Goal: Task Accomplishment & Management: Complete application form

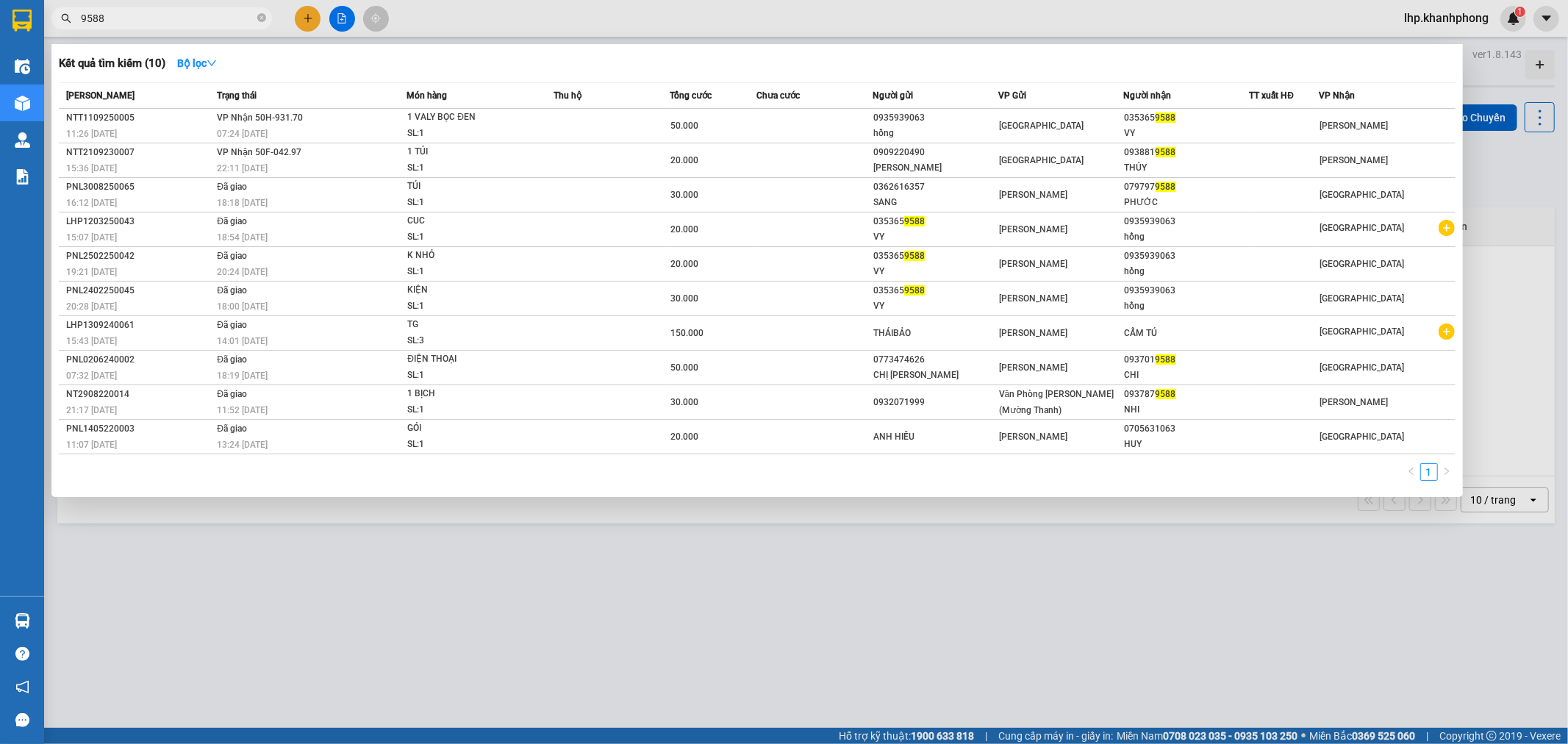
click at [232, 13] on input "9588" at bounding box center [168, 19] width 174 height 16
click at [231, 13] on input "9588" at bounding box center [168, 19] width 174 height 16
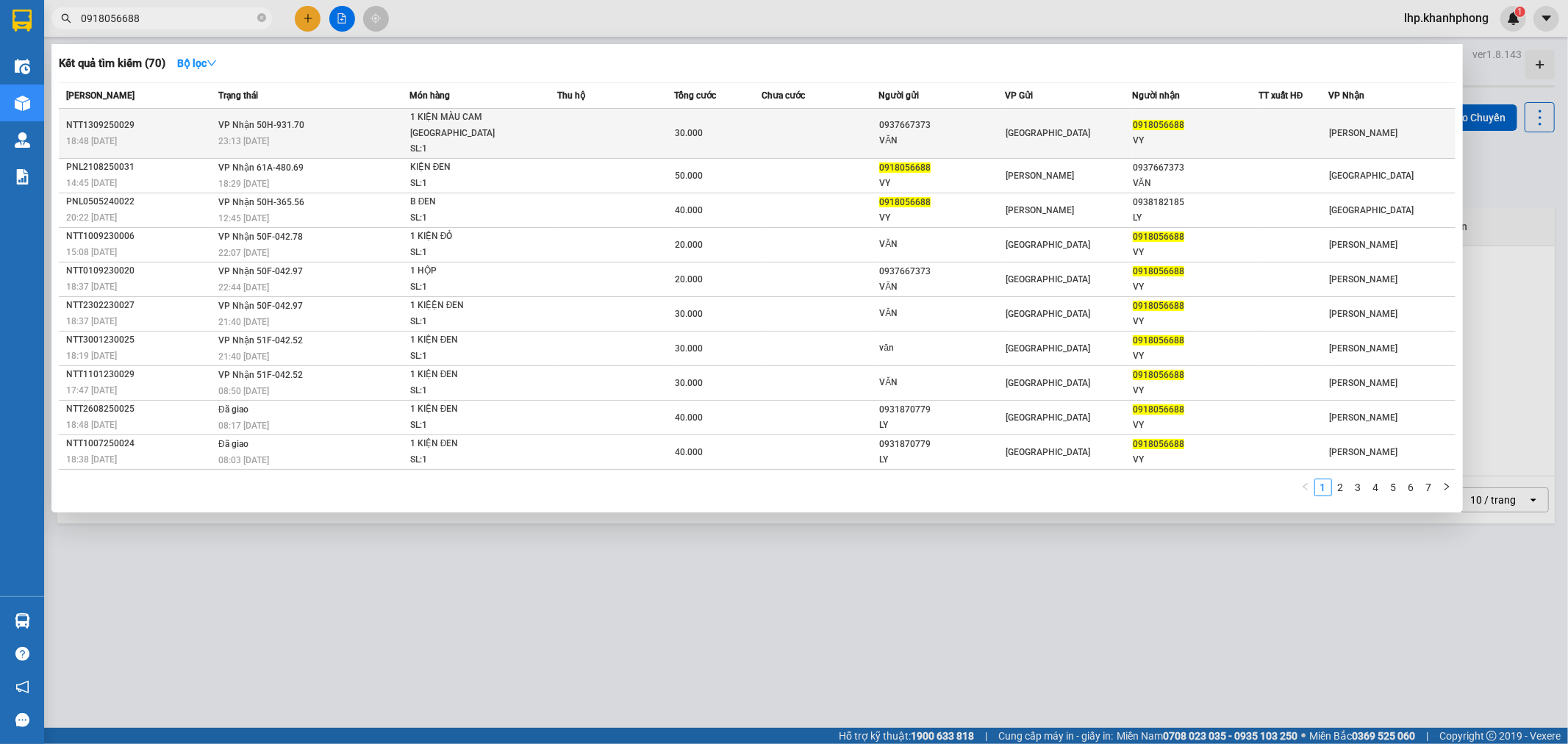
type input "0918056688"
click at [468, 141] on div "SL: 1" at bounding box center [465, 149] width 110 height 16
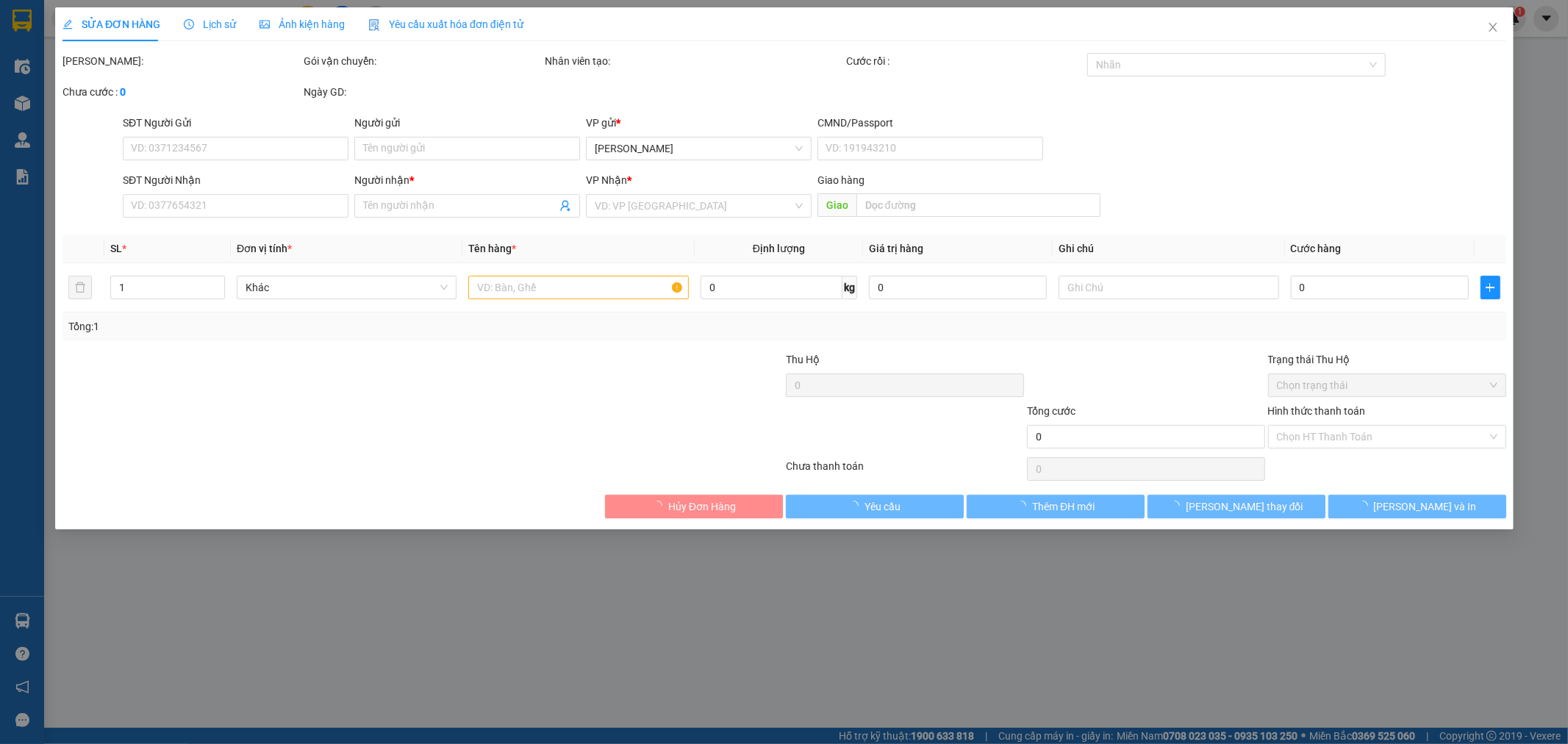
type input "0937667373"
type input "VĂN"
type input "0918056688"
type input "VY"
type input "30.000"
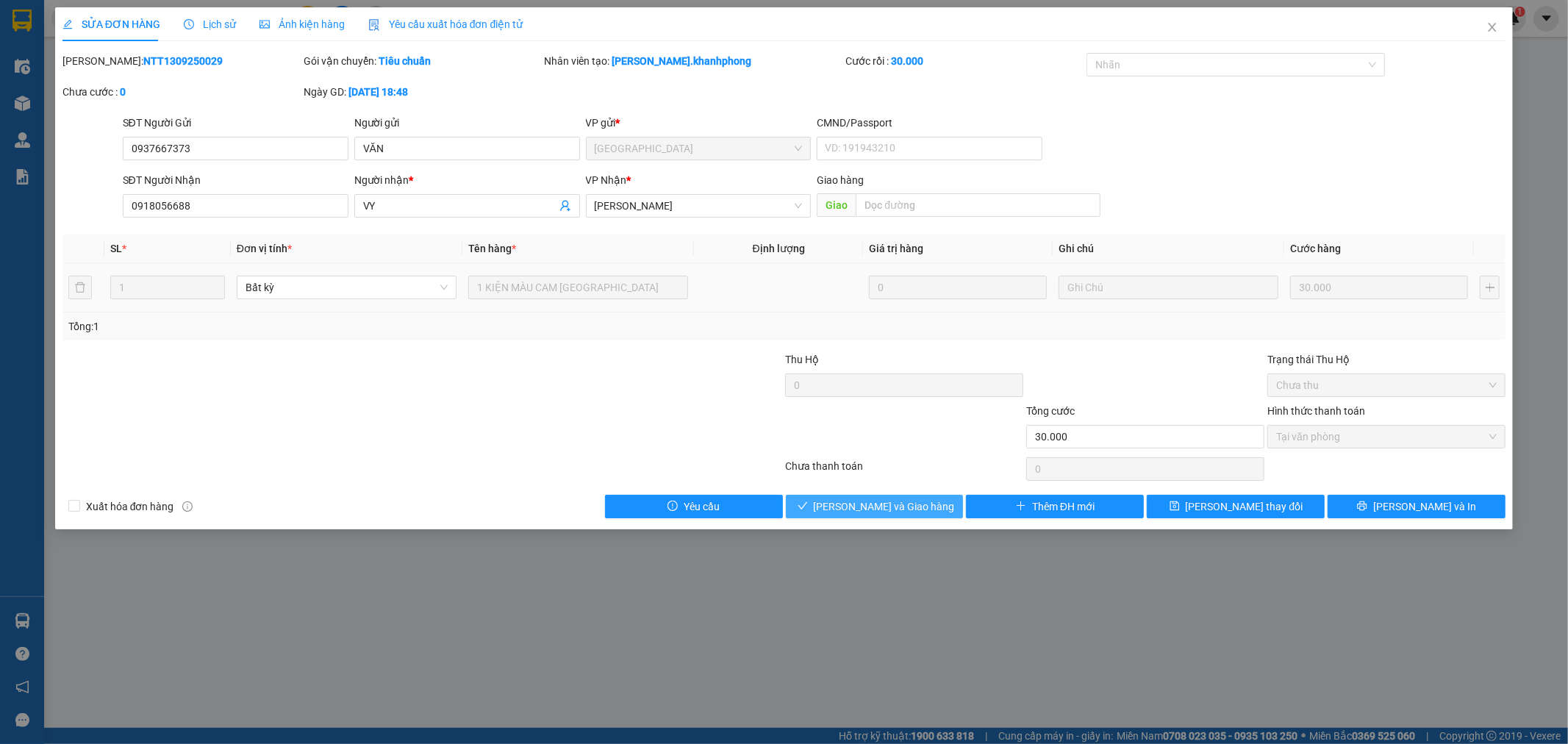
click at [877, 503] on span "[PERSON_NAME] và Giao hàng" at bounding box center [884, 507] width 141 height 16
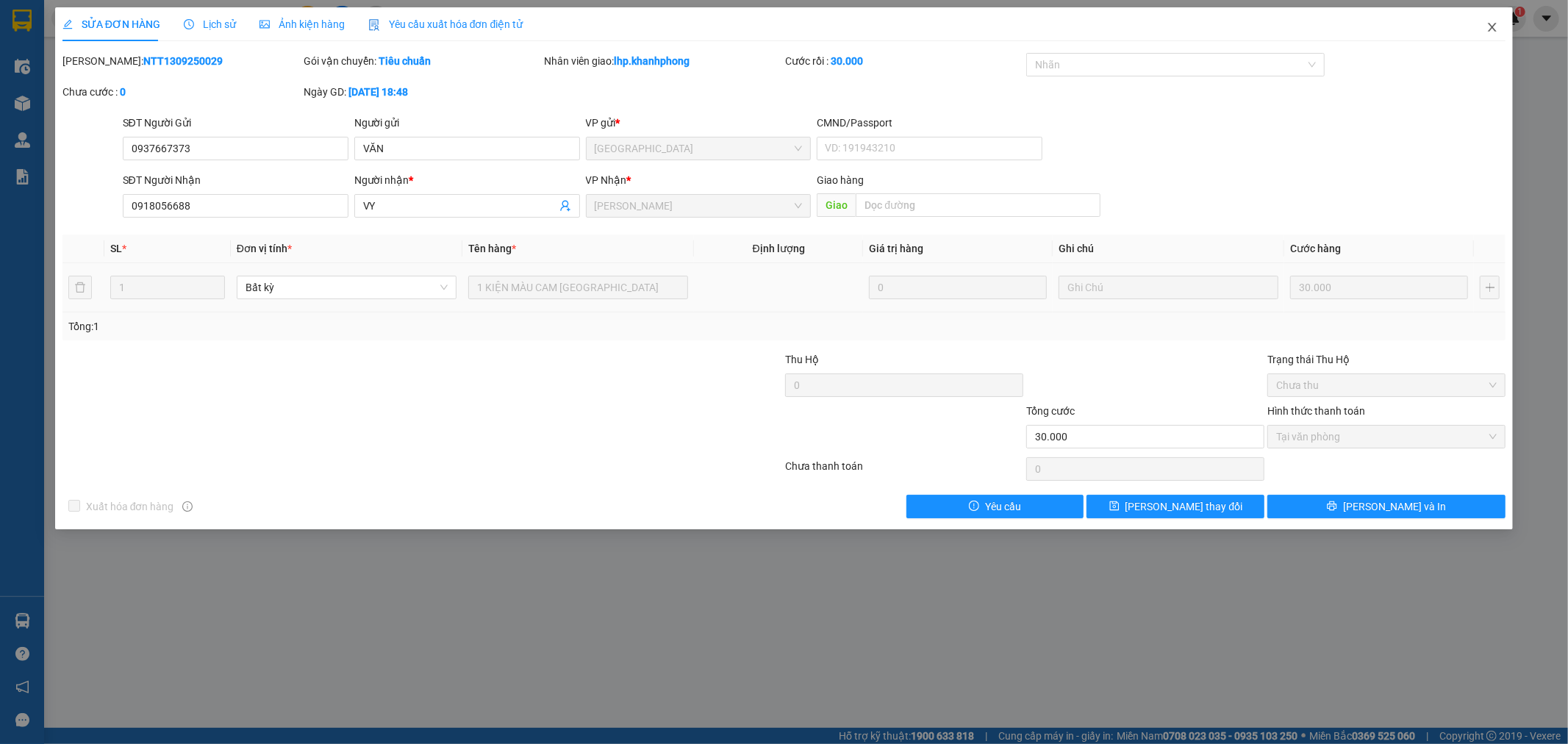
click at [1488, 32] on icon "close" at bounding box center [1492, 27] width 11 height 11
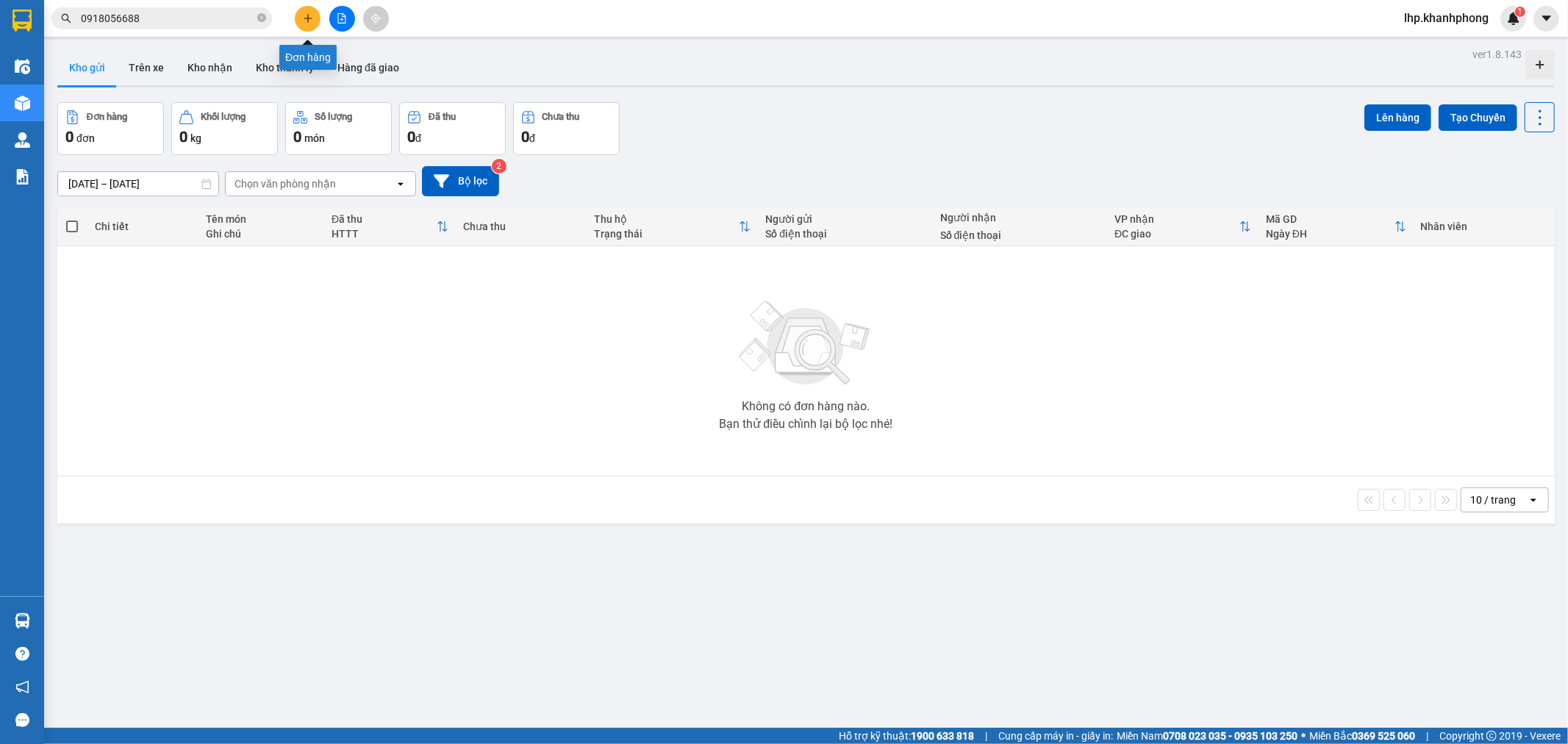
click at [299, 15] on button at bounding box center [308, 19] width 26 height 26
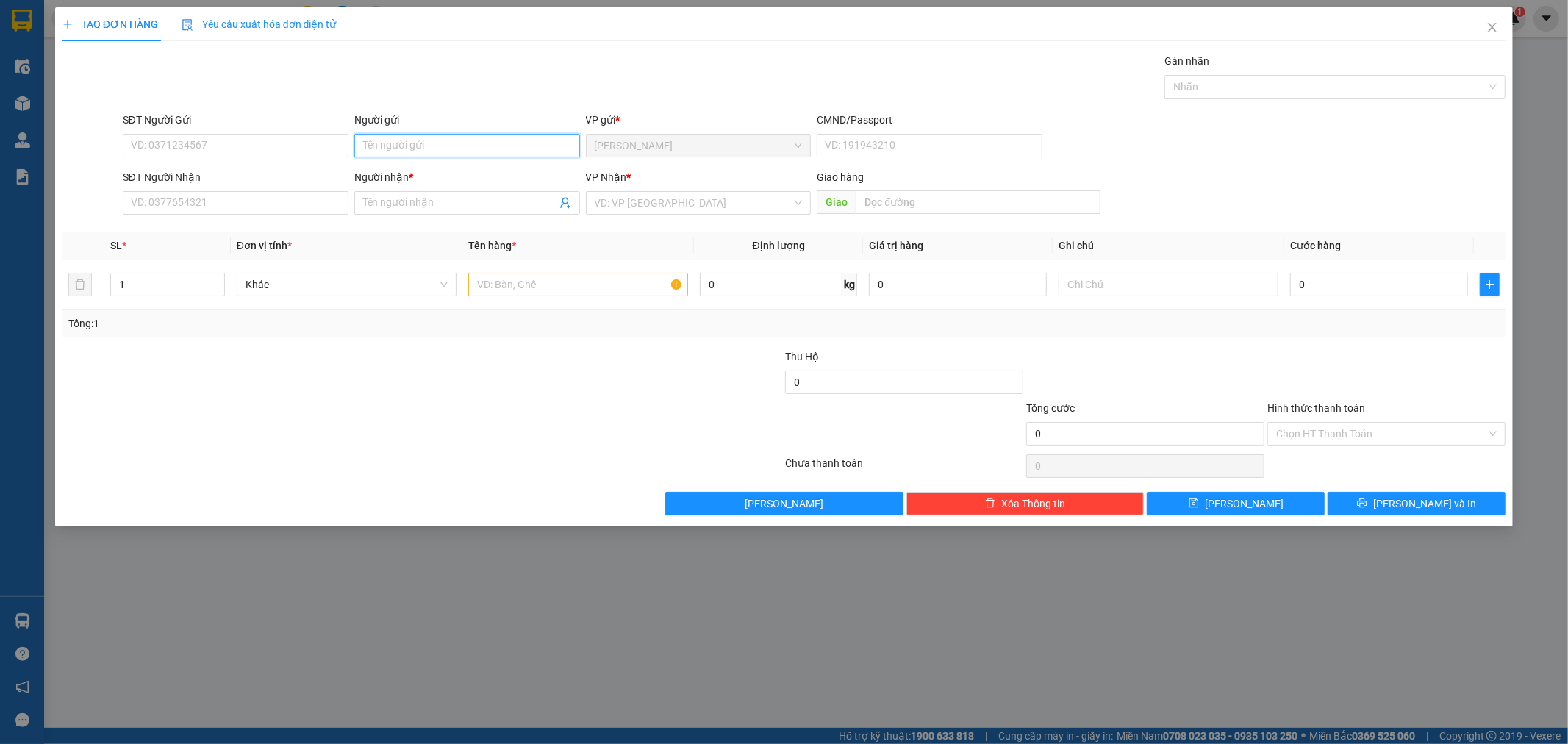
click at [449, 143] on input "Người gửi" at bounding box center [467, 145] width 226 height 24
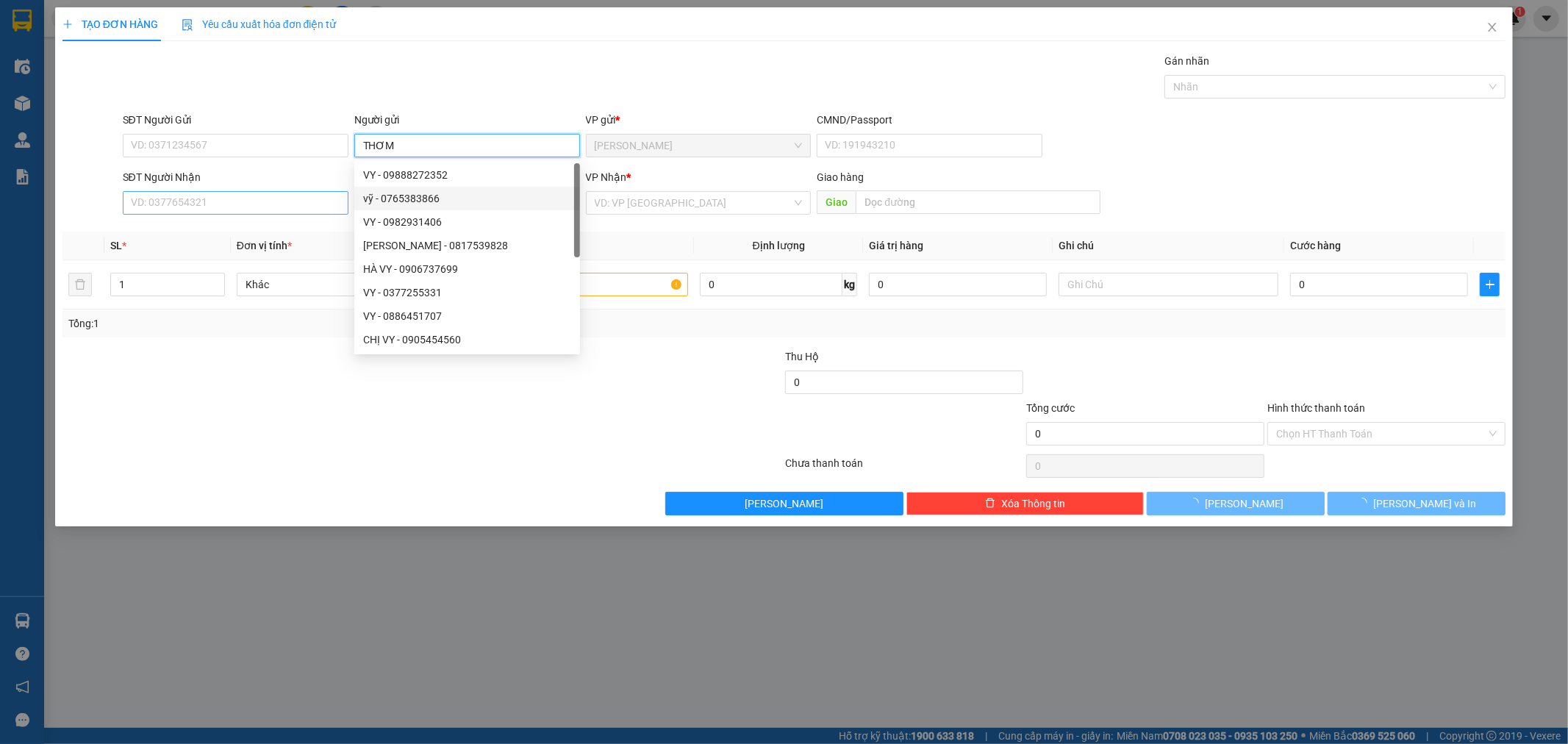
type input "THƠM"
click at [274, 201] on input "SĐT Người Nhận" at bounding box center [235, 202] width 226 height 24
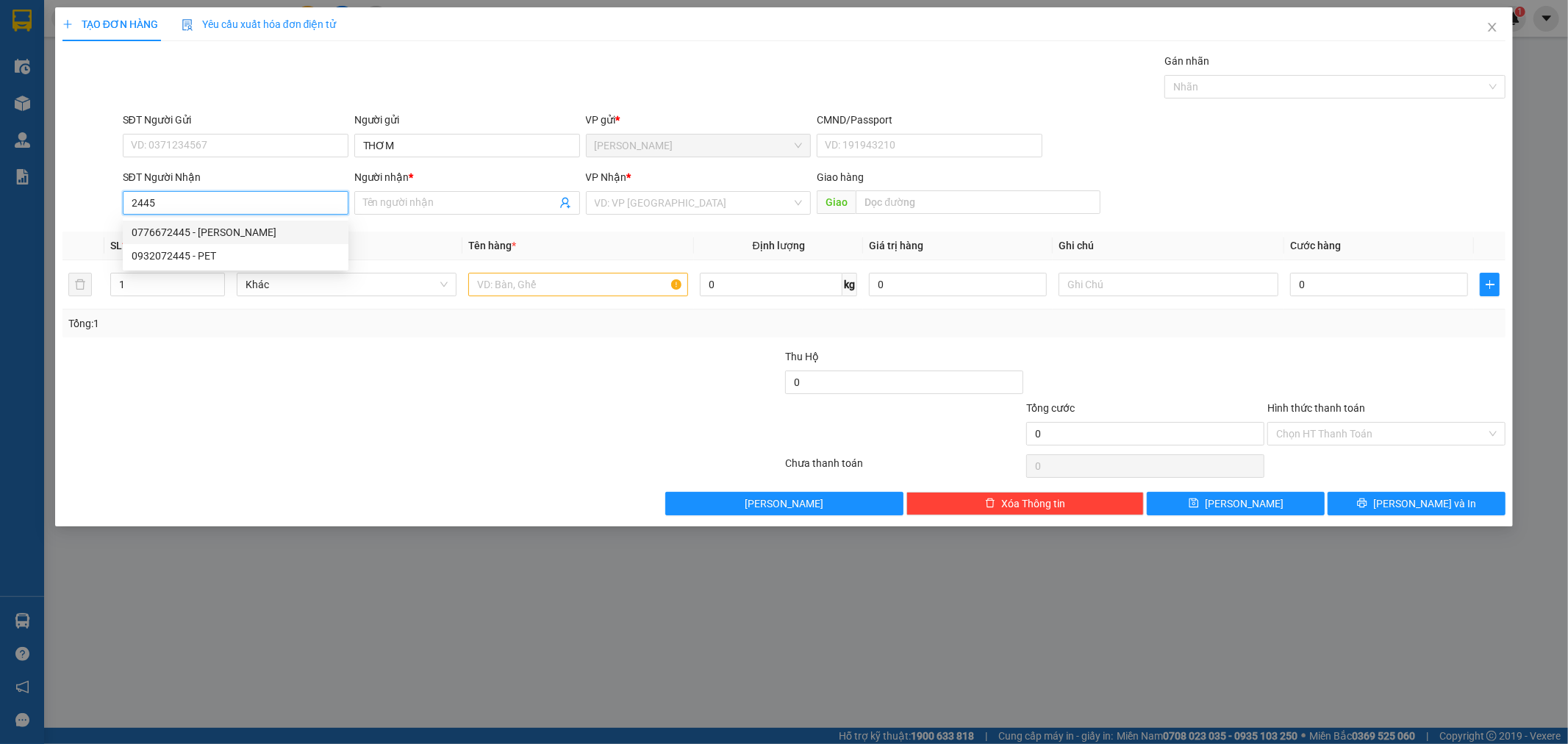
click at [226, 236] on div "0776672445 - [PERSON_NAME]" at bounding box center [235, 232] width 208 height 16
type input "0776672445"
type input "[PERSON_NAME]"
type input "0776672445"
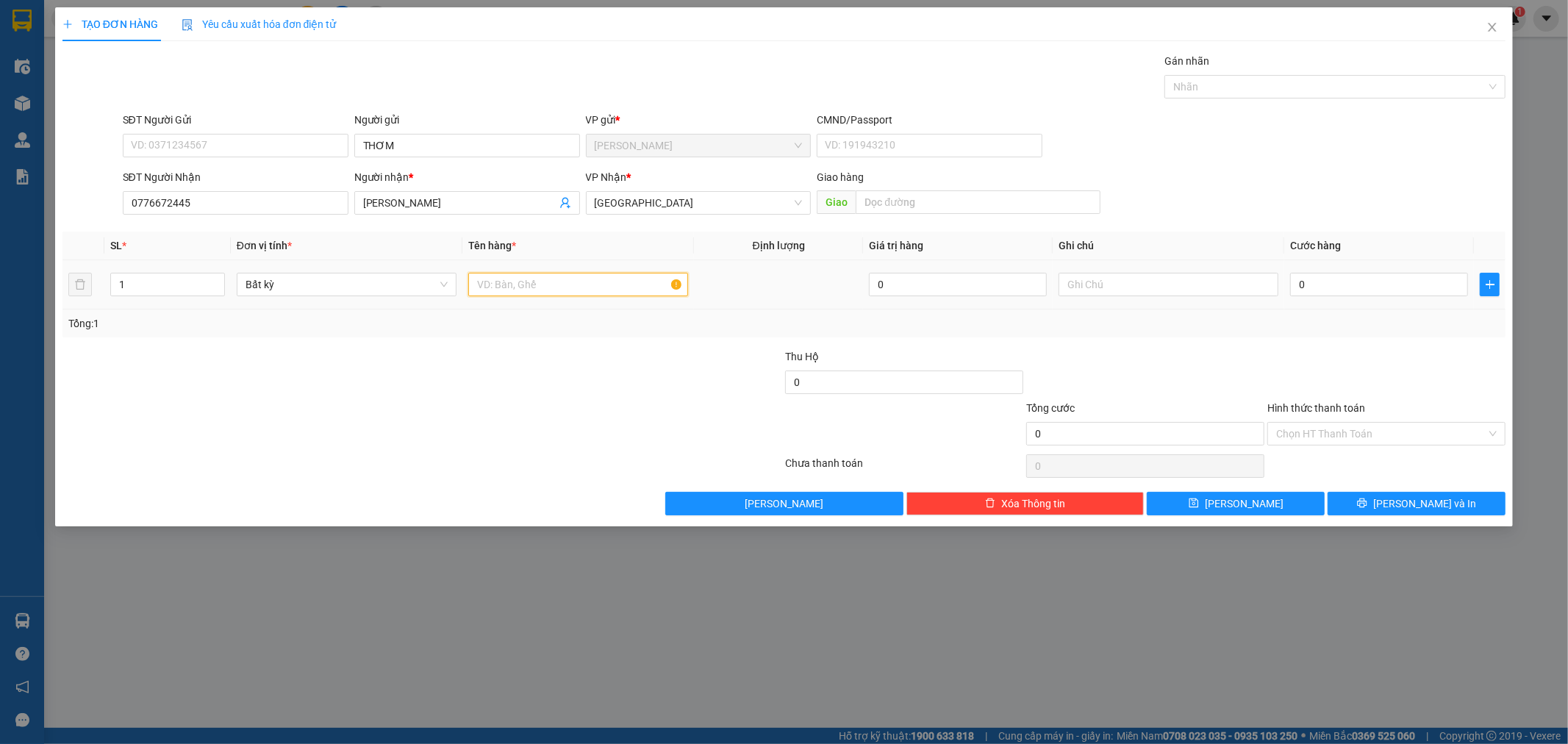
click at [503, 283] on input "text" at bounding box center [578, 284] width 220 height 24
type input "THÙNG"
click at [1377, 272] on div "0" at bounding box center [1378, 284] width 178 height 29
click at [1386, 279] on input "0" at bounding box center [1378, 284] width 178 height 24
type input "3"
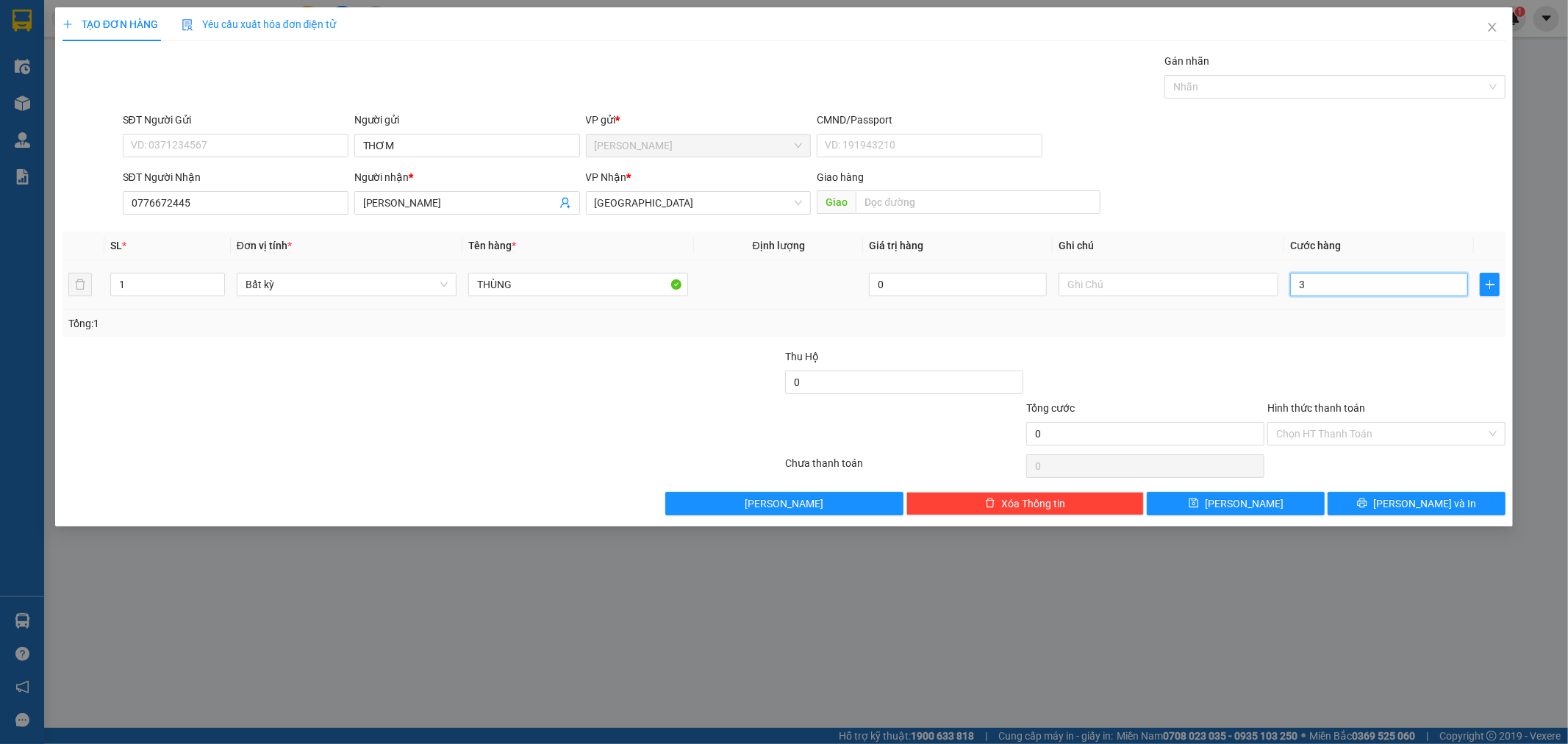
type input "3"
type input "30"
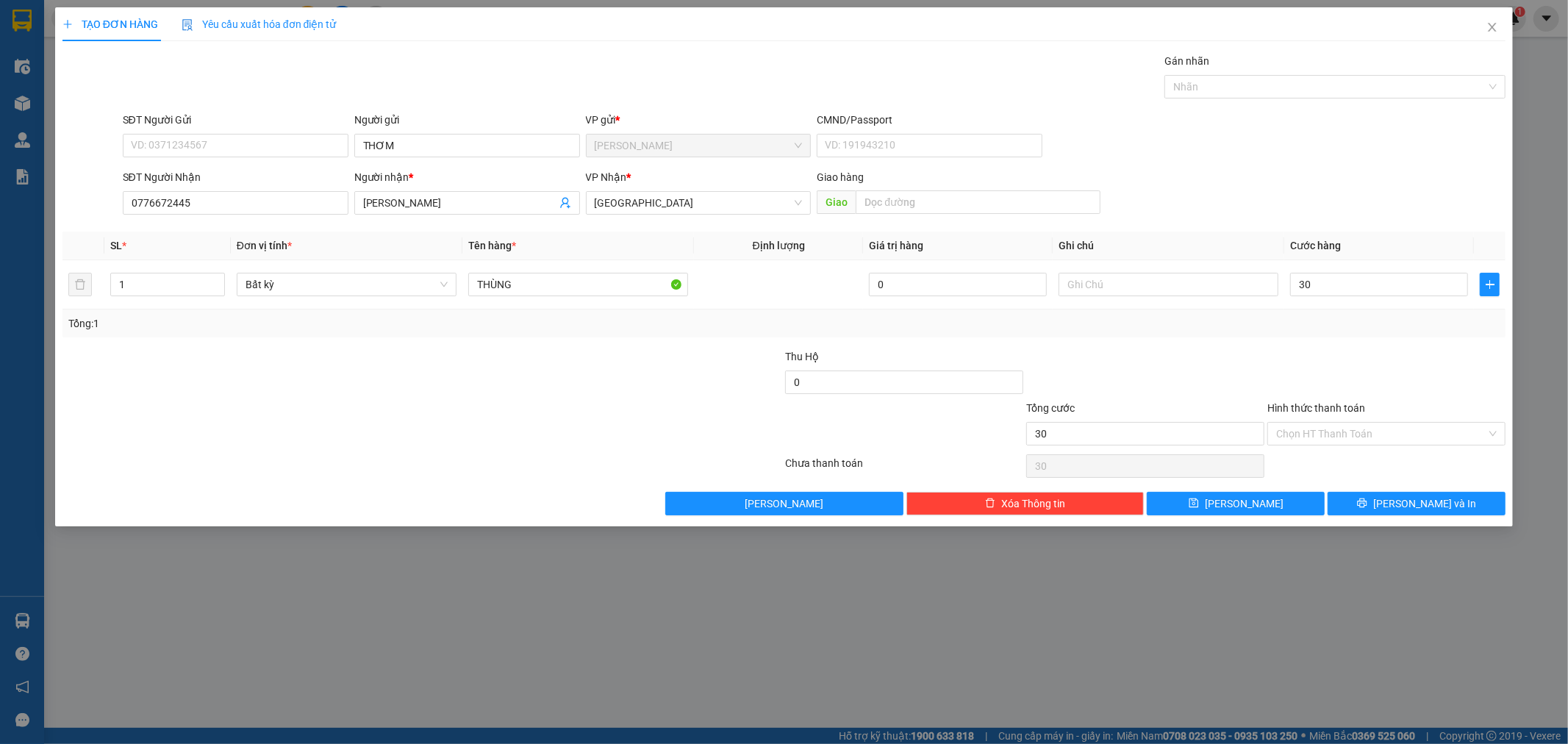
type input "30.000"
drag, startPoint x: 1369, startPoint y: 370, endPoint x: 1384, endPoint y: 387, distance: 22.7
click at [1369, 371] on div at bounding box center [1386, 374] width 241 height 51
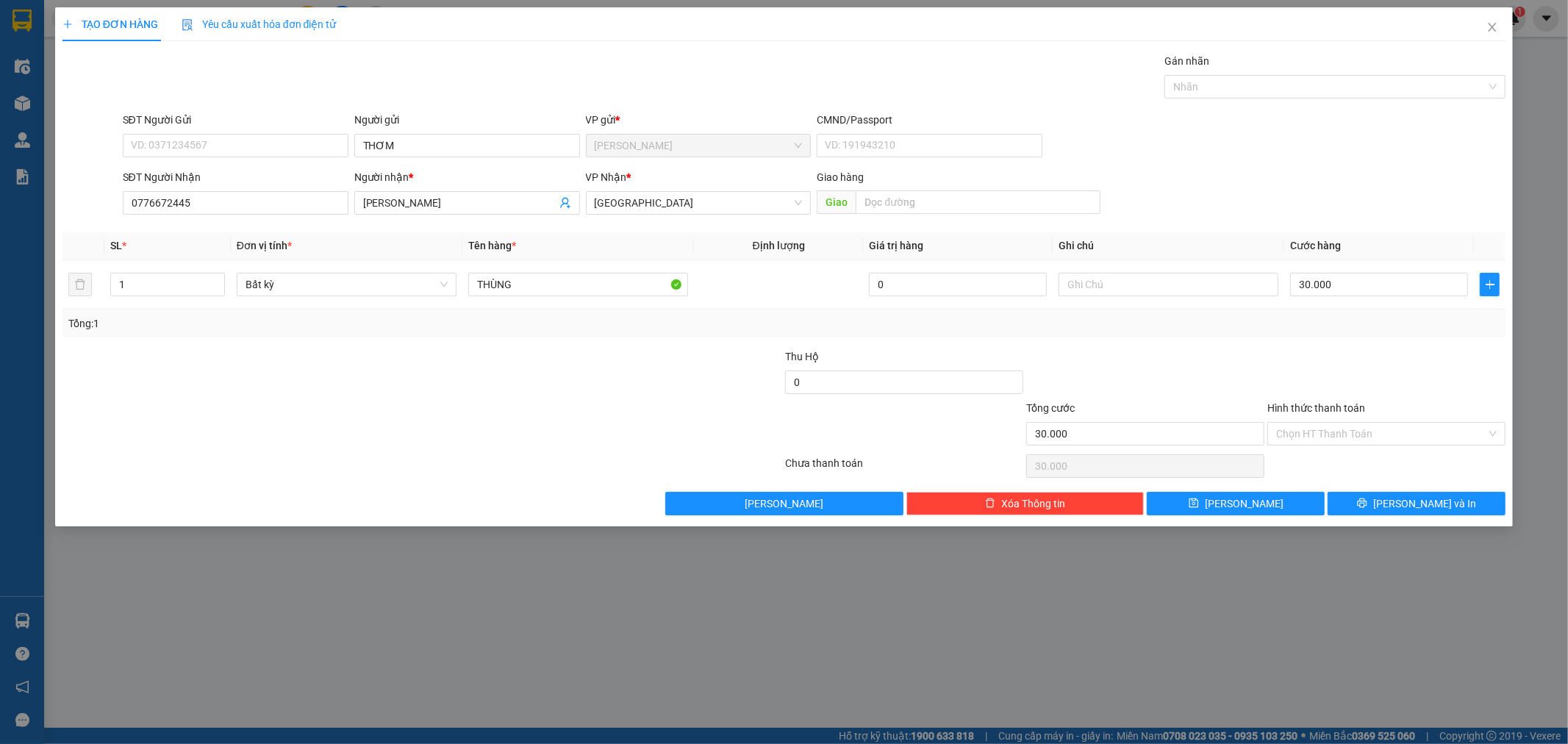
drag, startPoint x: 1413, startPoint y: 476, endPoint x: 1413, endPoint y: 484, distance: 8.0
click at [1413, 480] on div "Chọn HT Thanh Toán" at bounding box center [1386, 466] width 241 height 29
drag, startPoint x: 1415, startPoint y: 490, endPoint x: 1420, endPoint y: 522, distance: 32.4
click at [1416, 499] on div "Transit Pickup Surcharge Ids Transit Deliver Surcharge Ids Transit Deliver Surc…" at bounding box center [784, 283] width 1444 height 462
click at [1420, 522] on div "TẠO ĐƠN HÀNG Yêu cầu xuất hóa đơn điện tử Transit Pickup Surcharge Ids Transit …" at bounding box center [784, 266] width 1458 height 519
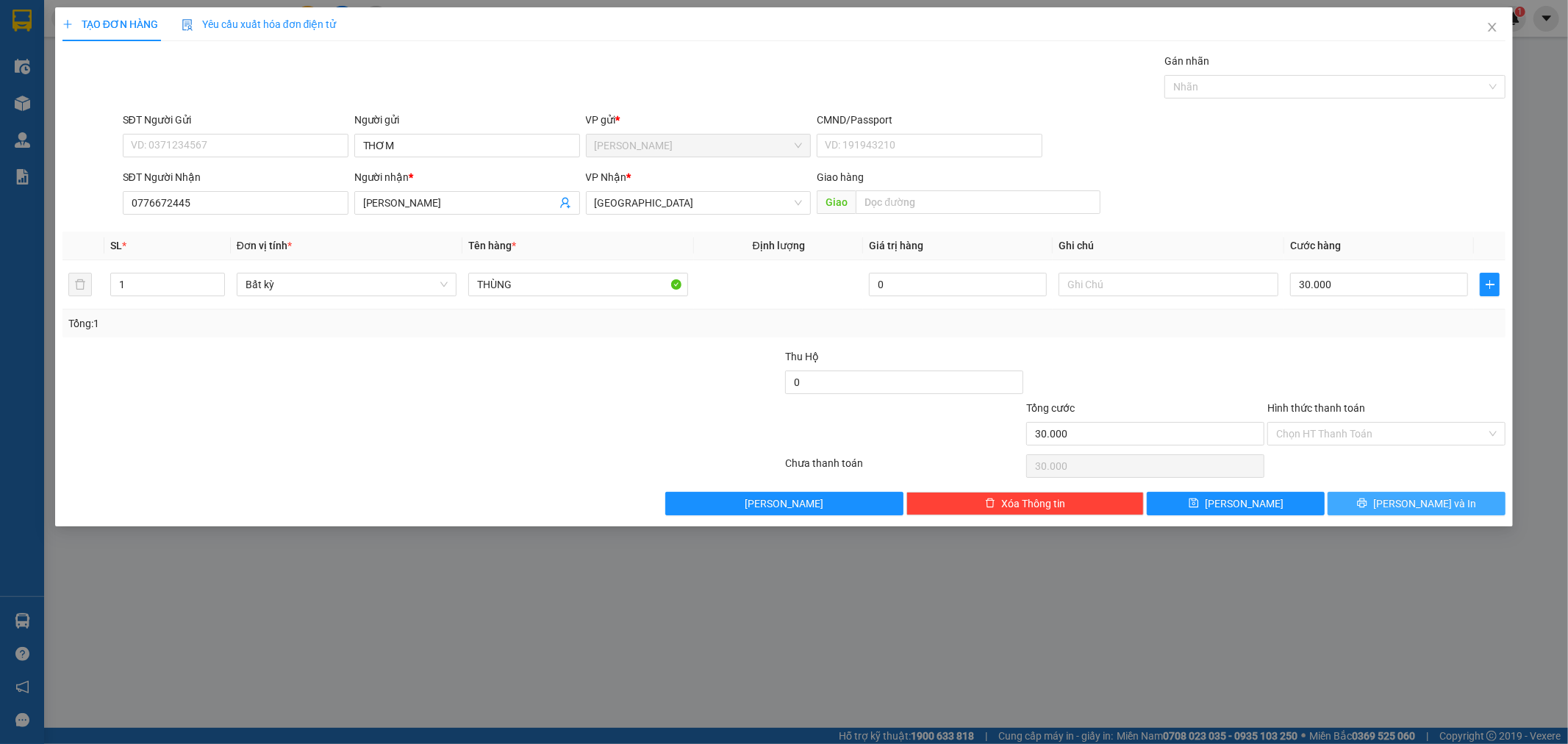
click at [1462, 504] on button "[PERSON_NAME] và In" at bounding box center [1416, 503] width 178 height 24
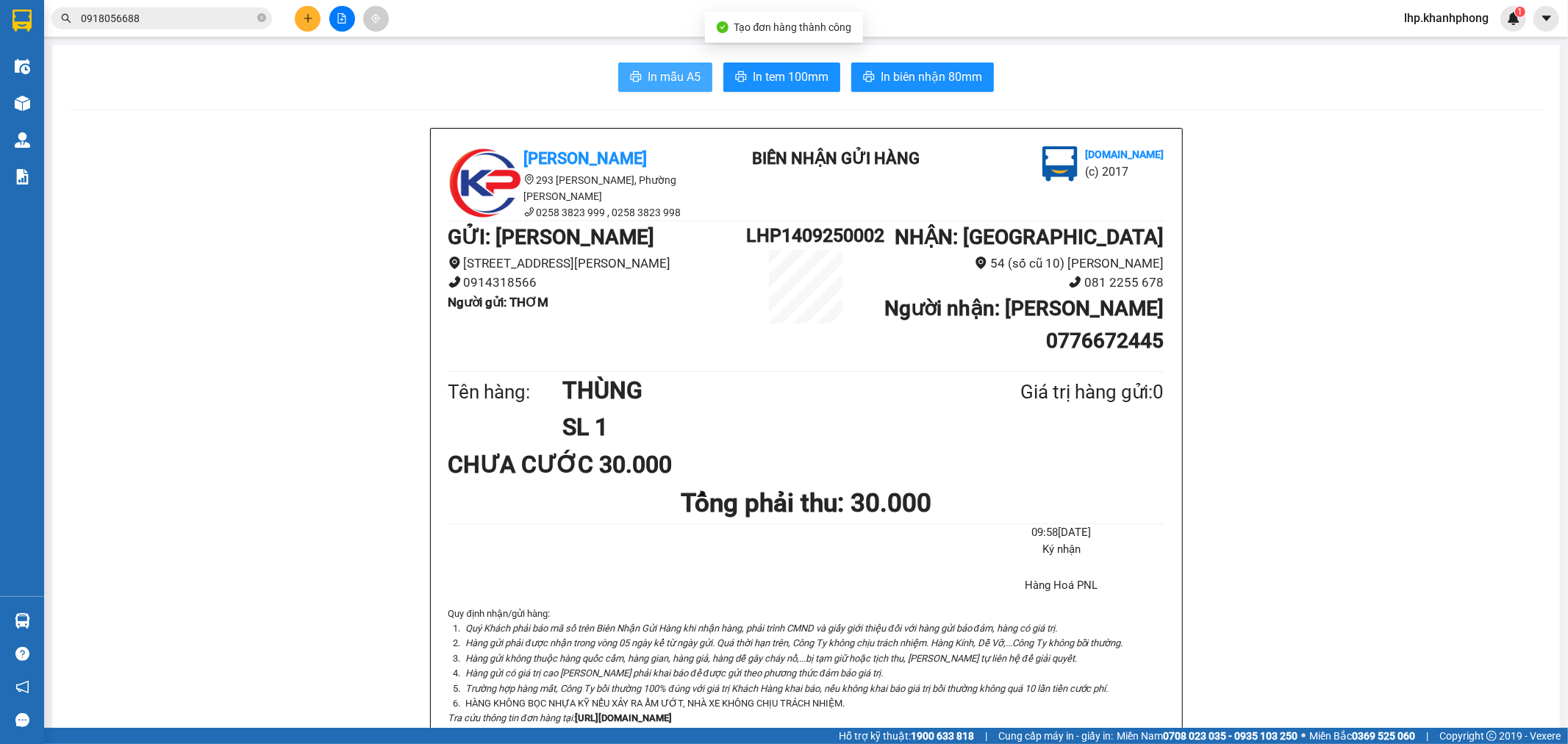
click at [654, 76] on span "In mẫu A5" at bounding box center [673, 76] width 53 height 19
